Goal: Navigation & Orientation: Find specific page/section

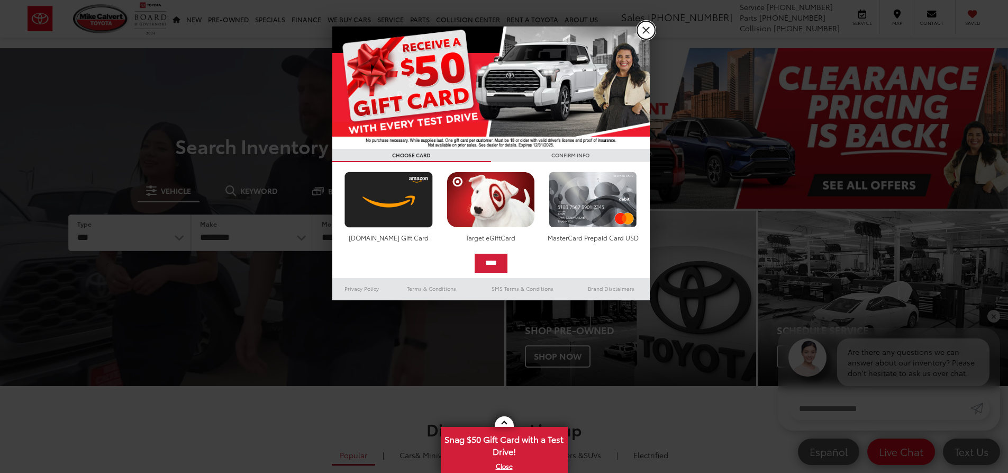
click at [648, 30] on link "X" at bounding box center [646, 30] width 18 height 18
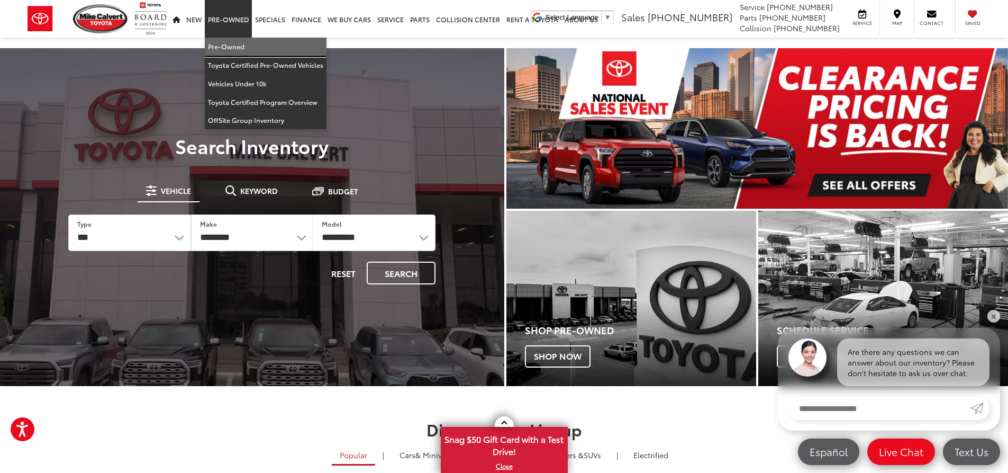
click at [228, 47] on link "Pre-Owned" at bounding box center [266, 47] width 122 height 19
